Goal: Entertainment & Leisure: Consume media (video, audio)

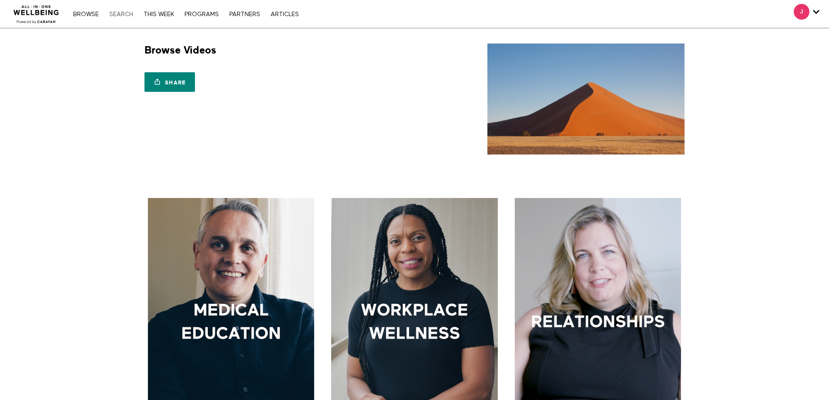
click at [121, 11] on link "Search" at bounding box center [121, 14] width 33 height 6
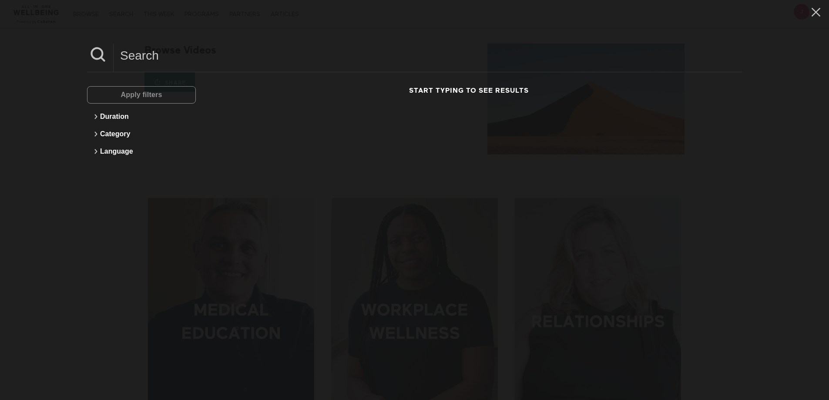
click at [214, 58] on input at bounding box center [428, 56] width 628 height 24
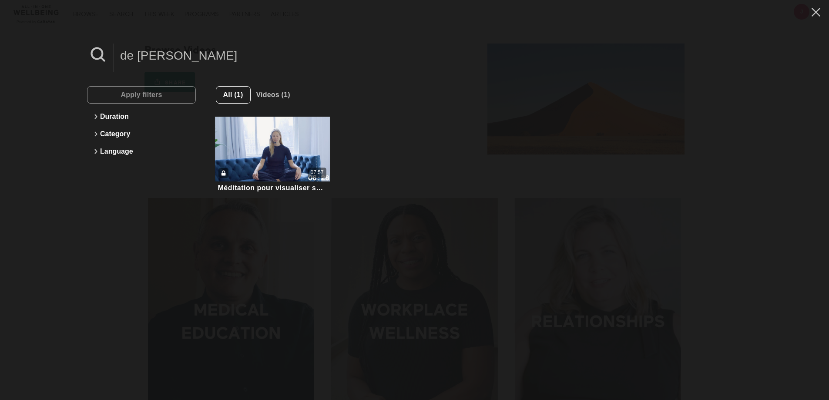
click at [130, 54] on input "de [PERSON_NAME]" at bounding box center [428, 56] width 628 height 24
click at [134, 57] on input "de [PERSON_NAME]" at bounding box center [428, 56] width 628 height 24
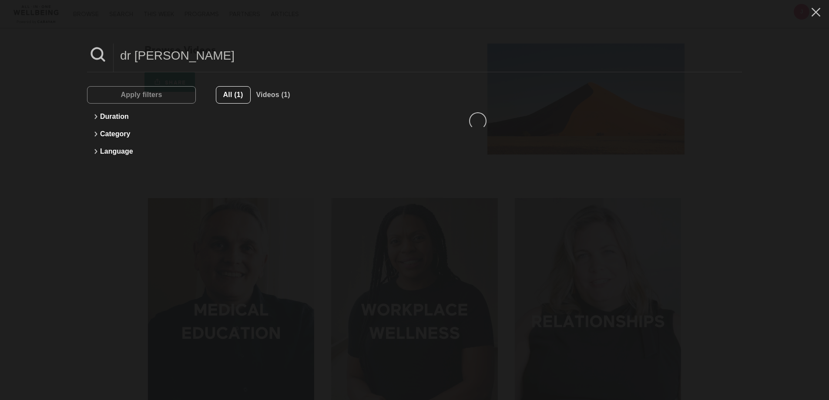
type input "dr [PERSON_NAME]"
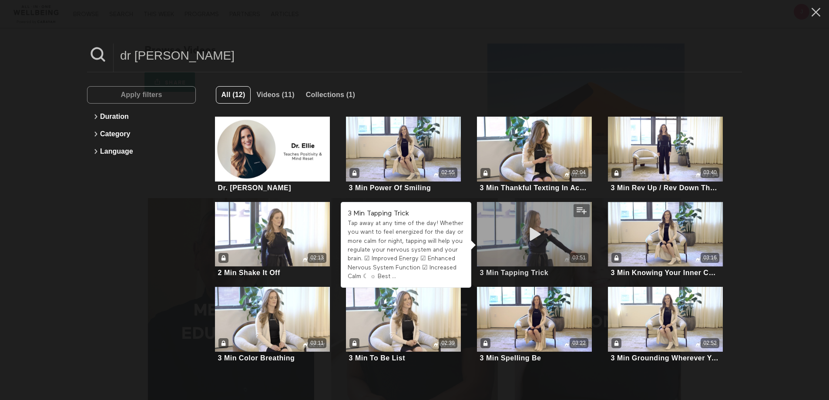
click at [565, 236] on div "03:51" at bounding box center [534, 234] width 115 height 65
